Goal: Answer question/provide support

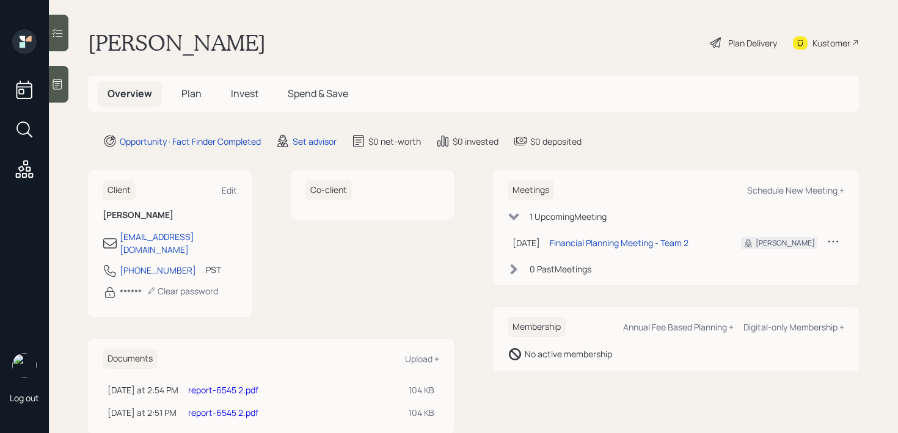
click at [65, 85] on div at bounding box center [59, 84] width 20 height 37
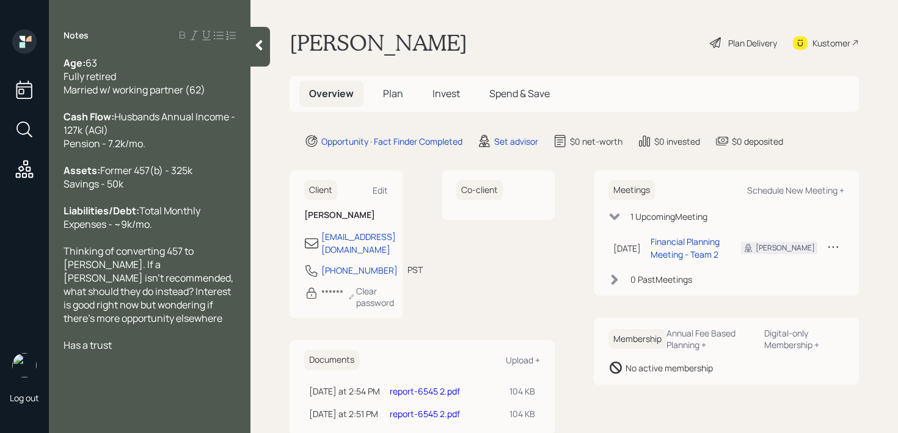
click at [165, 181] on div "Assets: Former 457(b) - 325k Savings - 50k" at bounding box center [150, 177] width 172 height 27
click at [180, 191] on div "Assets: Former 457(b) - 325k Savings - 50k" at bounding box center [150, 177] width 172 height 27
click at [188, 231] on span "Total Monthly Expenses - ~9k/mo." at bounding box center [133, 217] width 139 height 27
click at [188, 280] on span "Thinking of converting 457 to [PERSON_NAME]. If a [PERSON_NAME] isn't recommend…" at bounding box center [150, 284] width 172 height 81
click at [142, 290] on span "Thinking of converting 457 to [PERSON_NAME]. If a [PERSON_NAME] isn't recommend…" at bounding box center [150, 284] width 172 height 81
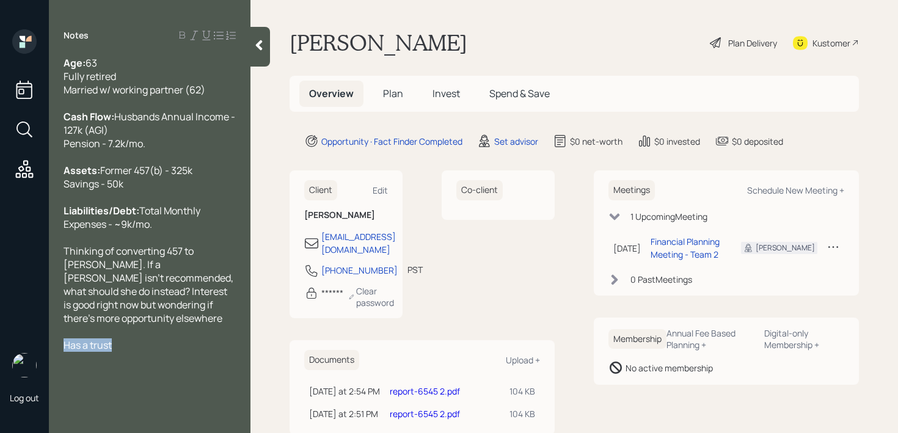
drag, startPoint x: 139, startPoint y: 346, endPoint x: 59, endPoint y: 337, distance: 80.0
click at [58, 338] on div "Age: [DEMOGRAPHIC_DATA] Fully retired Married w/ working partner (62) Cash Flow…" at bounding box center [150, 204] width 202 height 296
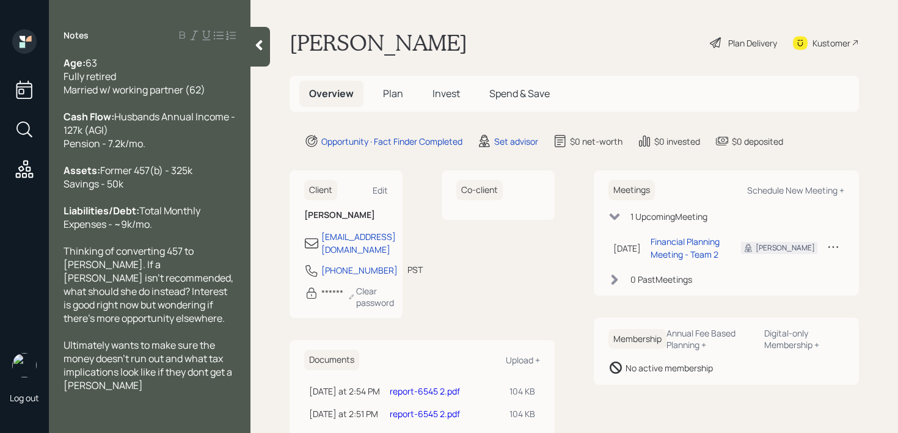
click at [206, 372] on span "Ultimately wants to make sure the money doesn't run out and what tax implicatio…" at bounding box center [149, 365] width 170 height 54
click at [154, 383] on div "Ultimately wants to make sure the money doesn't run out and what tax implicatio…" at bounding box center [150, 365] width 172 height 54
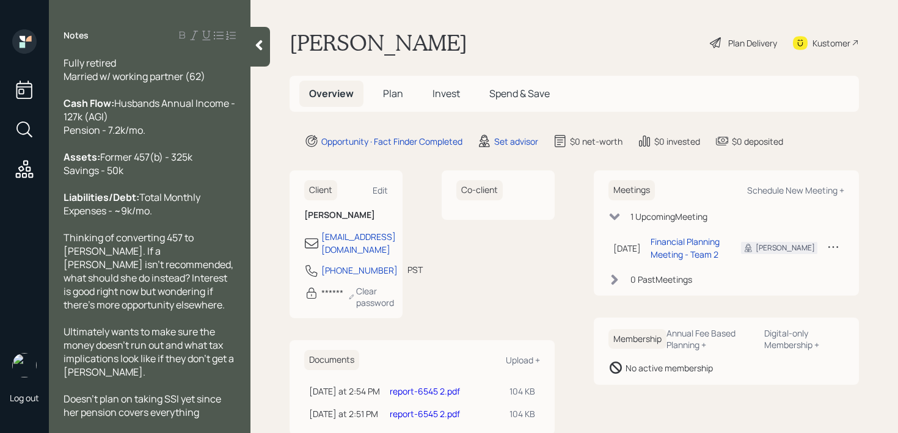
drag, startPoint x: 261, startPoint y: 49, endPoint x: 297, endPoint y: 49, distance: 36.1
click at [260, 49] on icon at bounding box center [259, 45] width 7 height 10
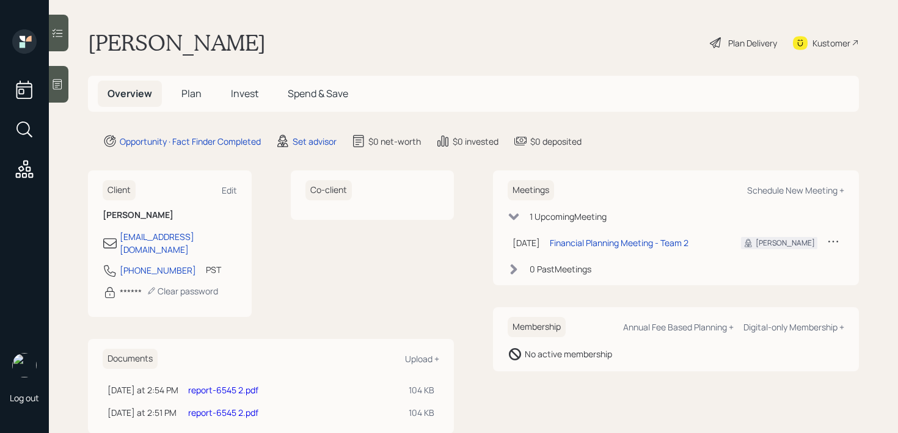
click at [378, 49] on div "[PERSON_NAME] Plan Delivery Kustomer" at bounding box center [473, 42] width 771 height 27
